Goal: Task Accomplishment & Management: Complete application form

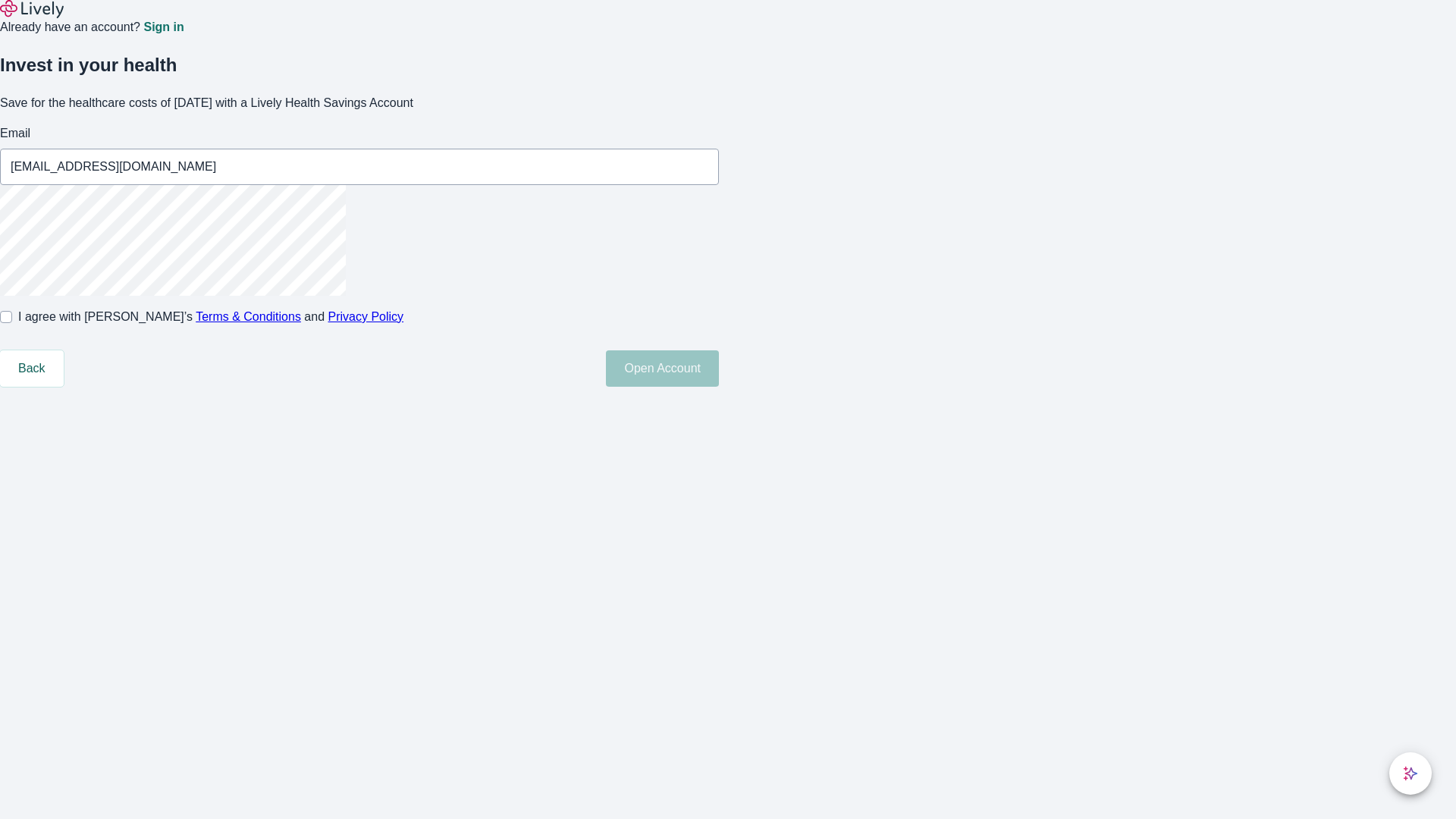
click at [12, 323] on input "I agree with Lively’s Terms & Conditions and Privacy Policy" at bounding box center [6, 316] width 12 height 12
checkbox input "true"
click at [719, 387] on button "Open Account" at bounding box center [662, 368] width 113 height 37
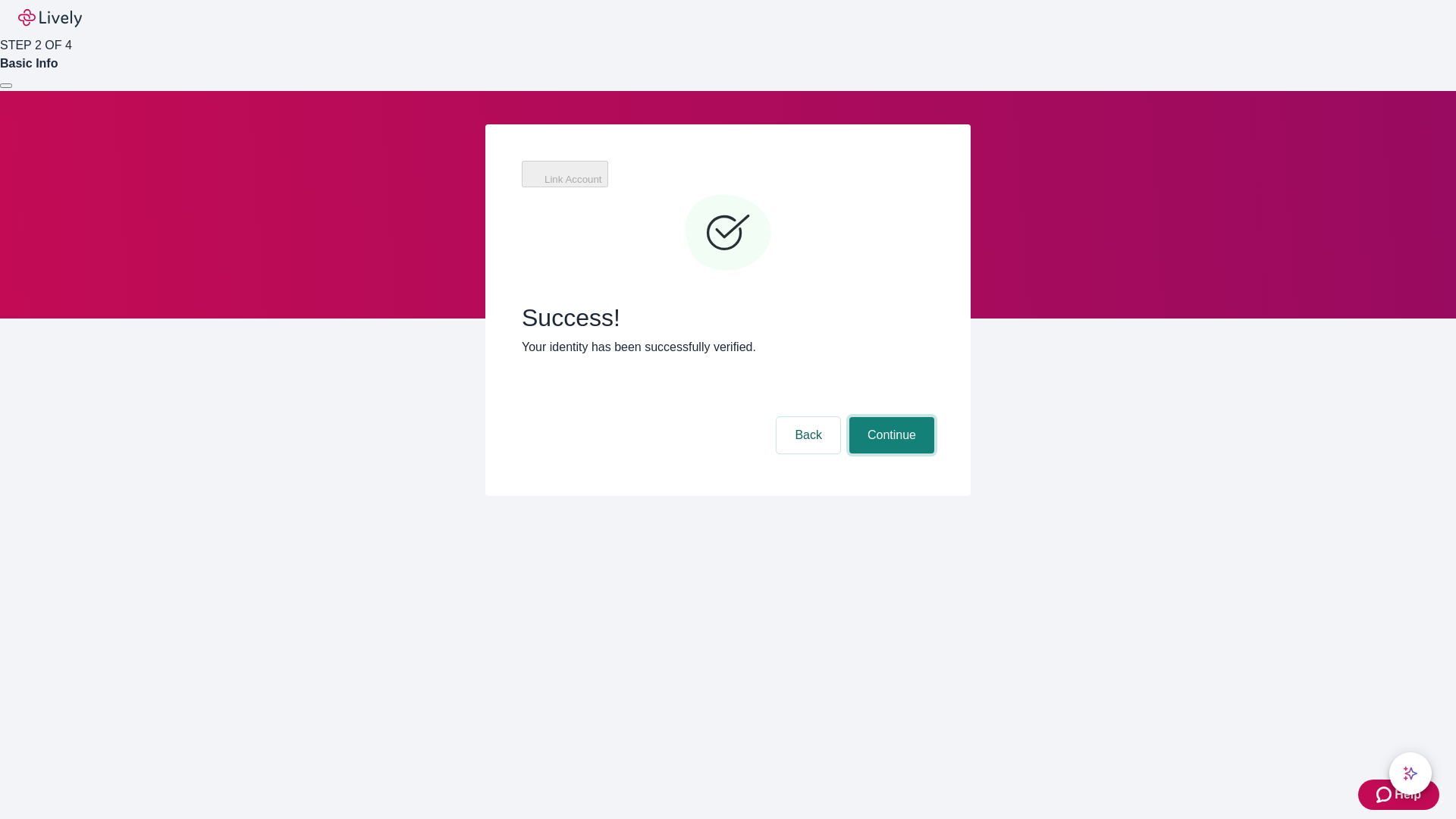
click at [889, 417] on button "Continue" at bounding box center [892, 435] width 85 height 37
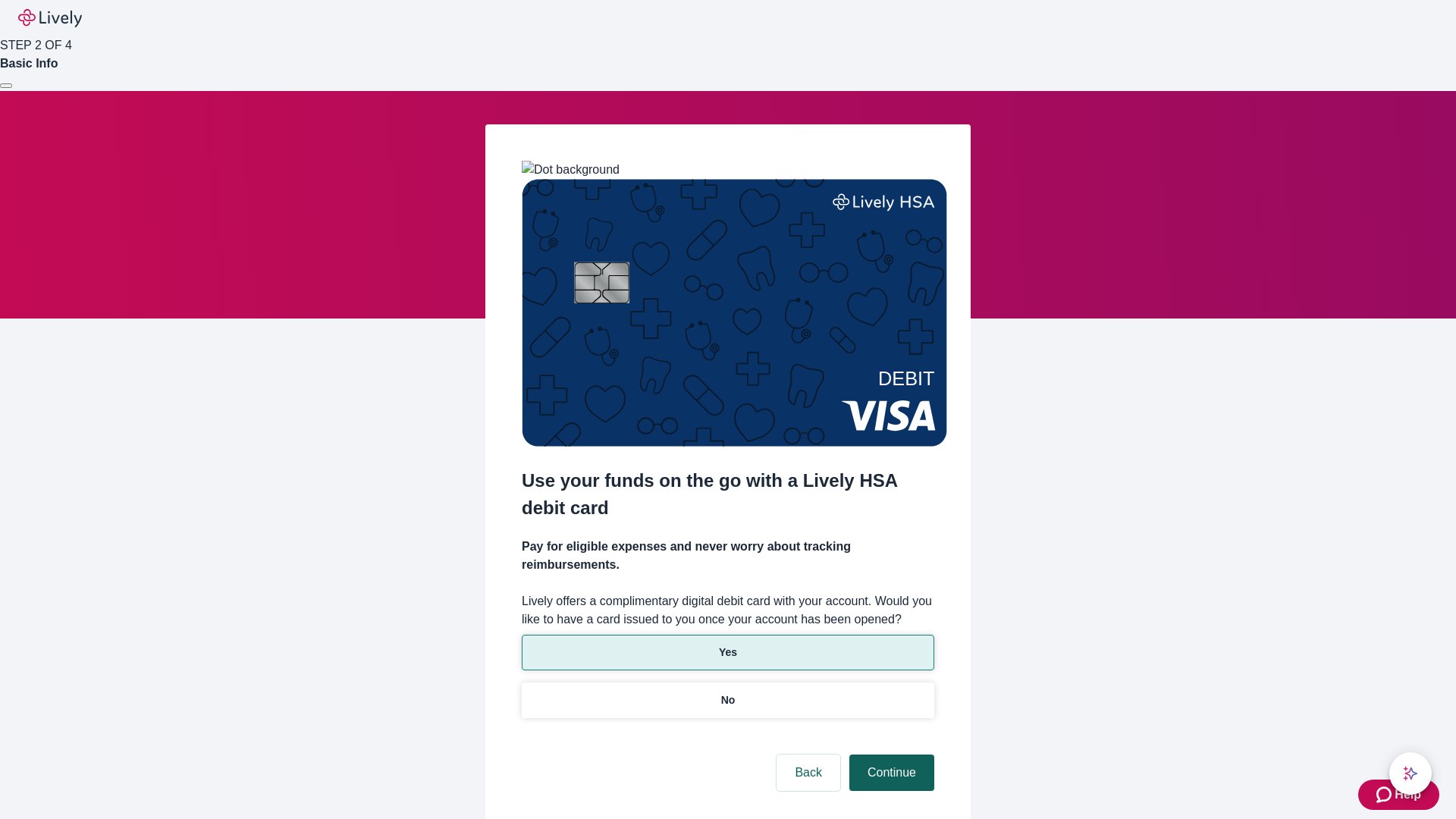
click at [728, 692] on p "No" at bounding box center [728, 700] width 14 height 16
click at [889, 754] on button "Continue" at bounding box center [892, 772] width 85 height 37
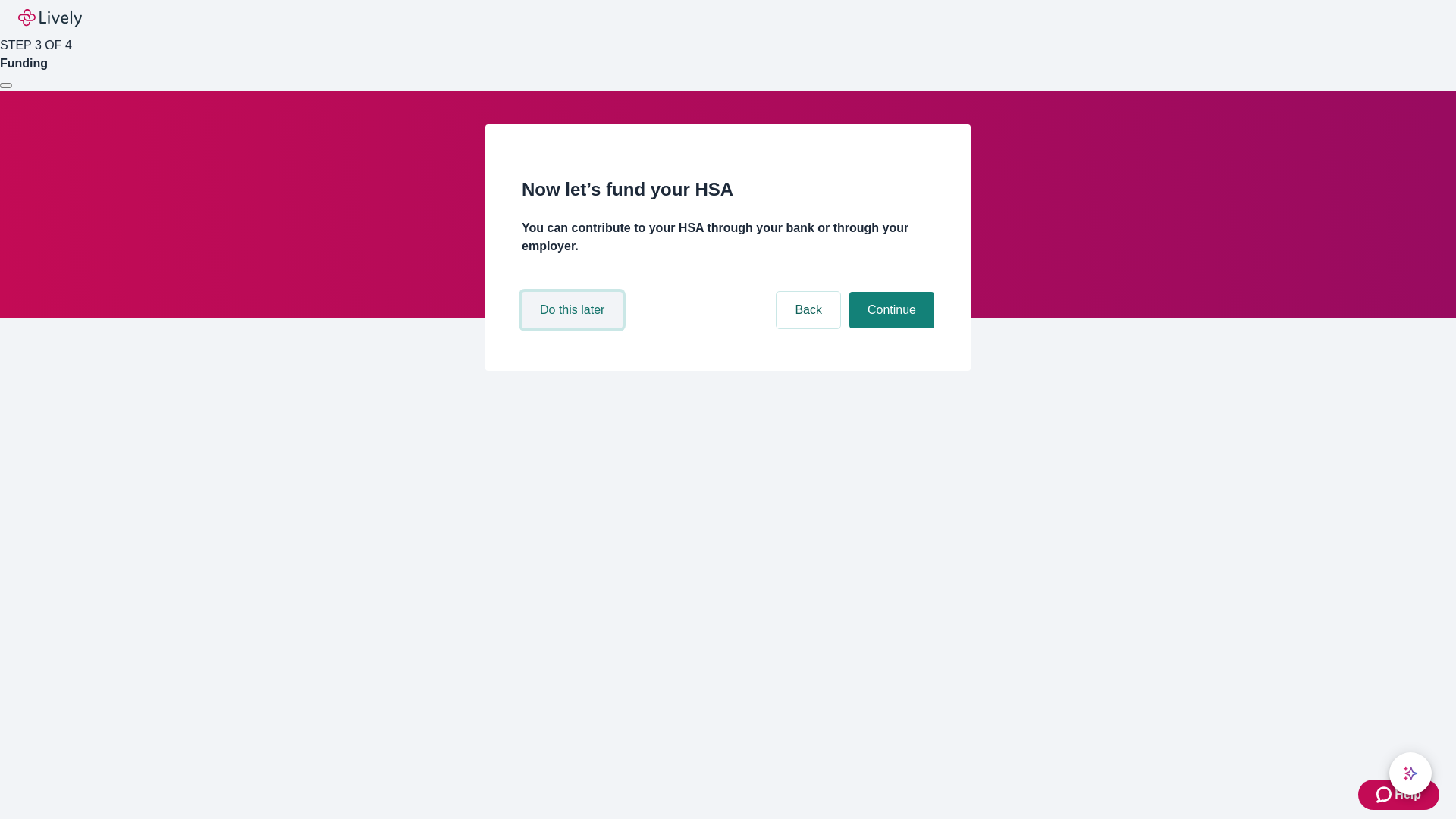
click at [574, 328] on button "Do this later" at bounding box center [572, 310] width 101 height 37
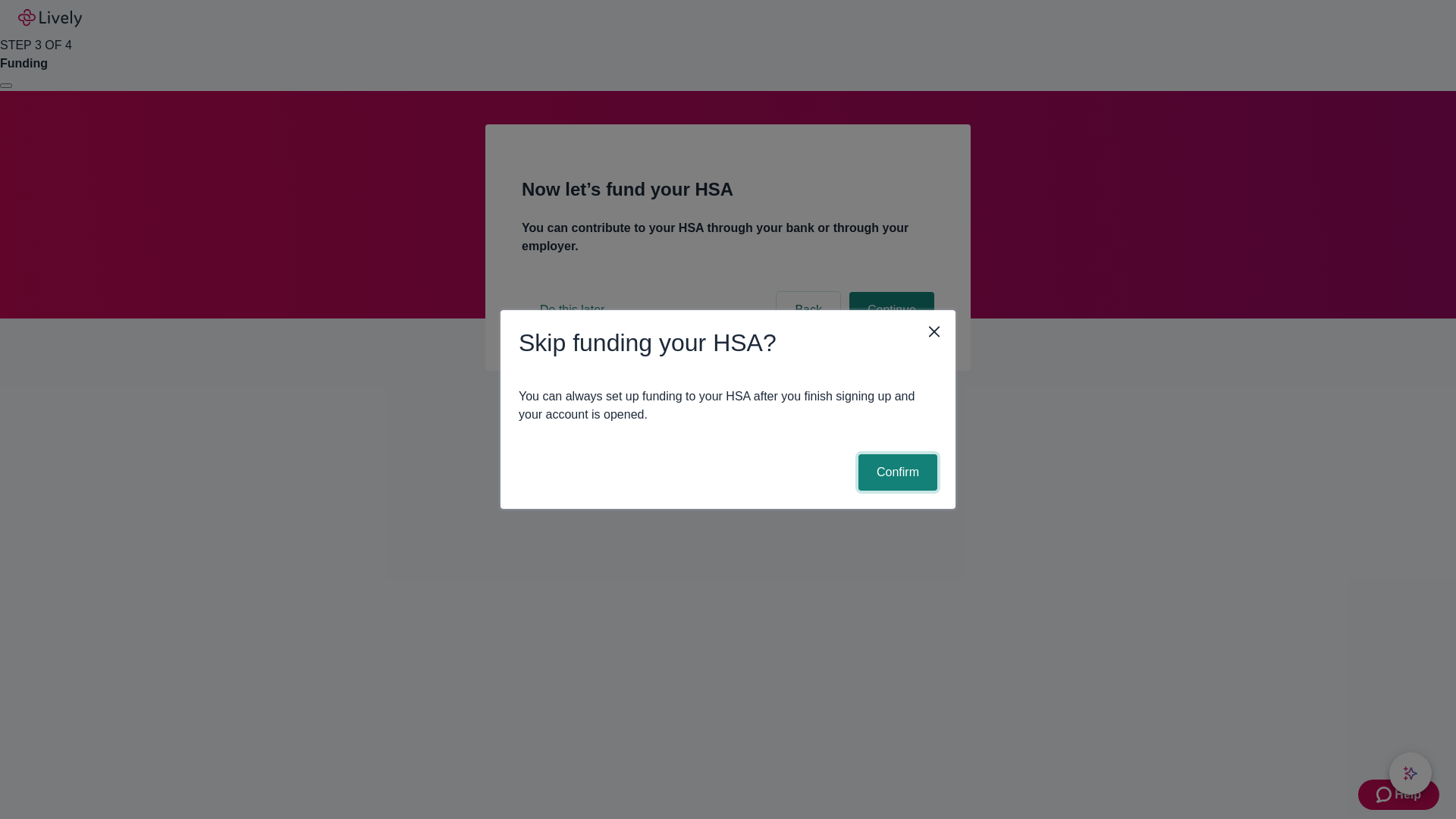
click at [896, 472] on button "Confirm" at bounding box center [898, 472] width 79 height 37
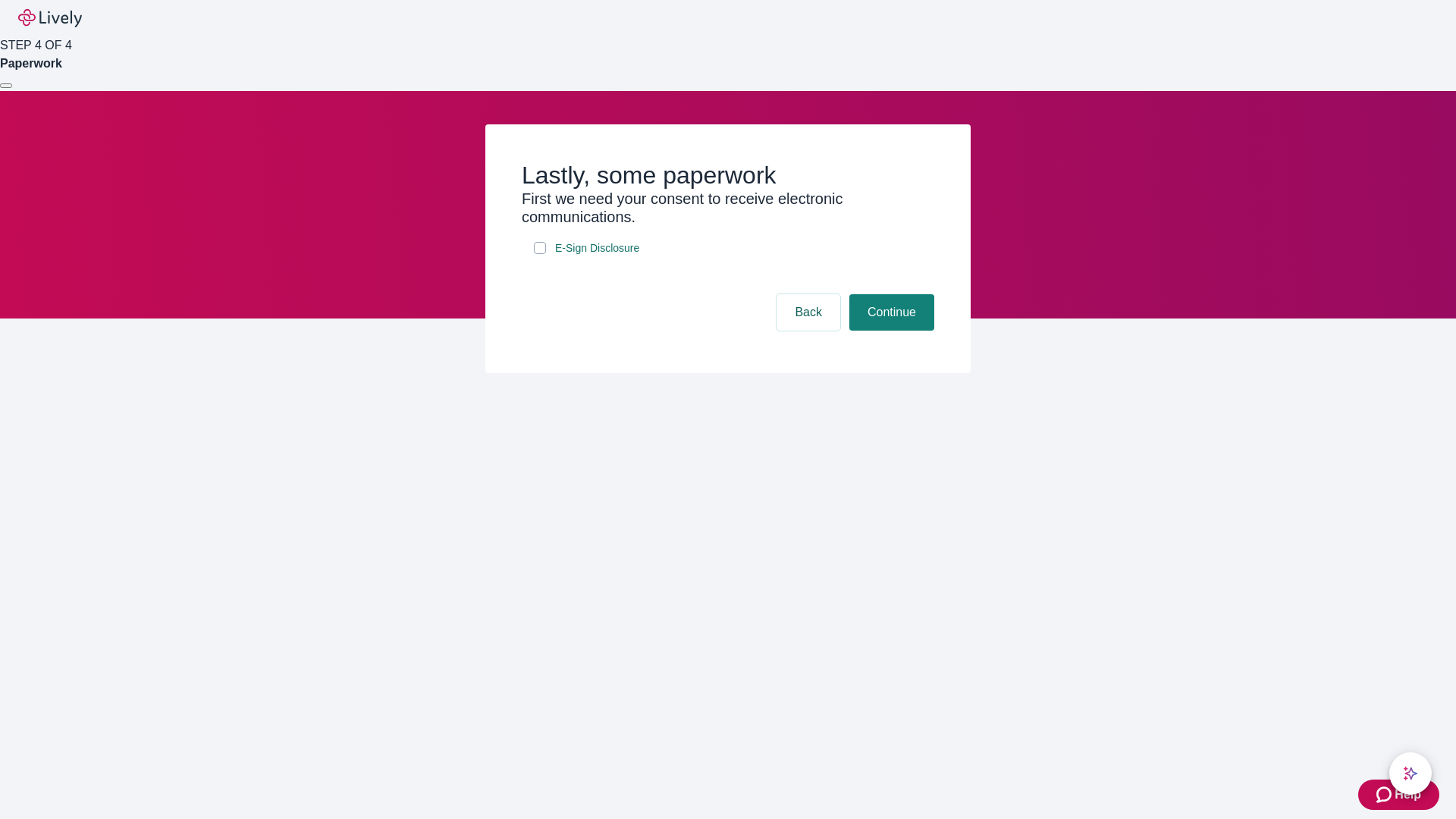
click at [540, 254] on input "E-Sign Disclosure" at bounding box center [540, 247] width 12 height 12
checkbox input "true"
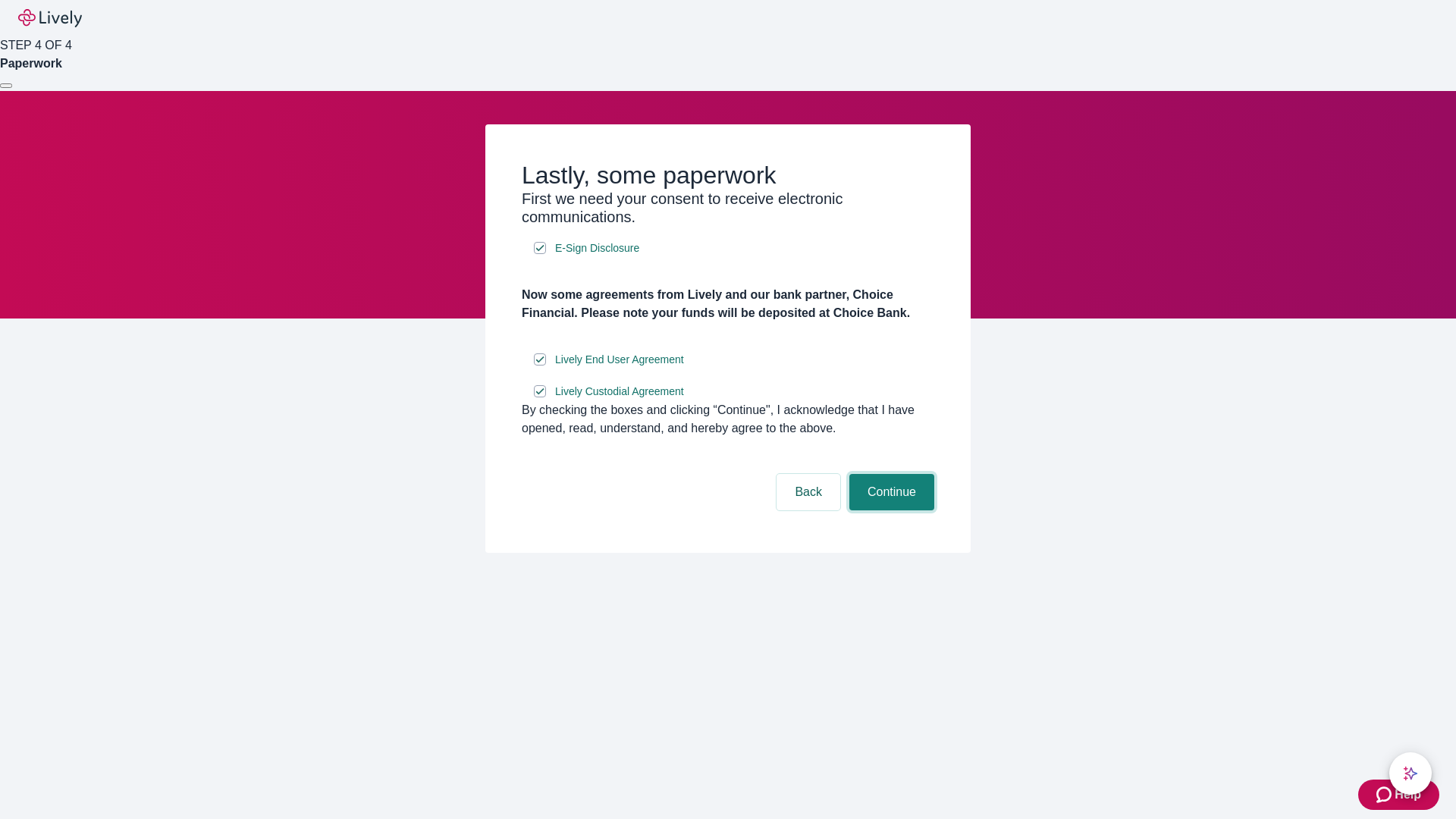
click at [889, 510] on button "Continue" at bounding box center [892, 492] width 85 height 37
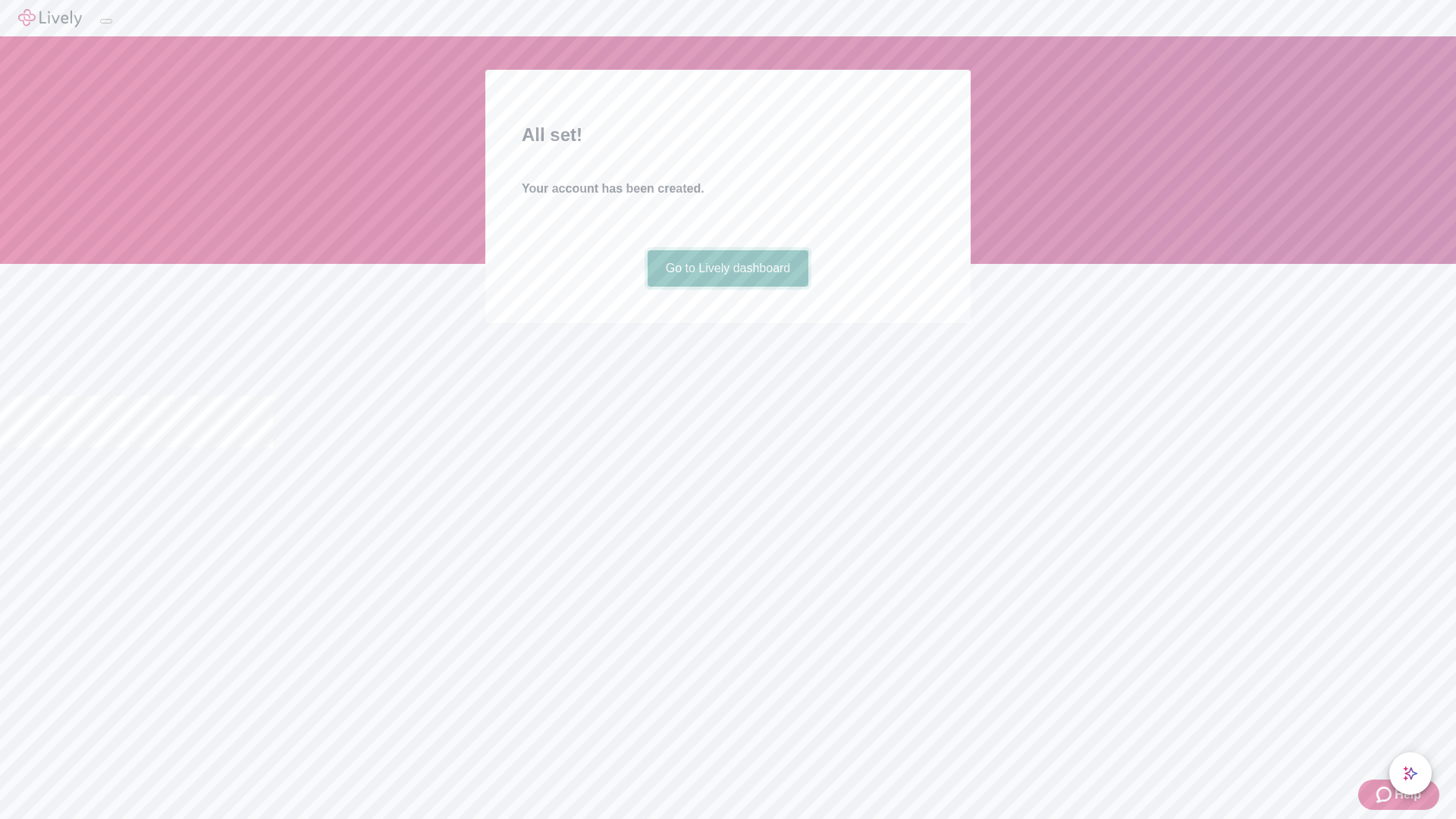
click at [728, 287] on link "Go to Lively dashboard" at bounding box center [728, 268] width 162 height 37
